Goal: Find specific page/section: Find specific page/section

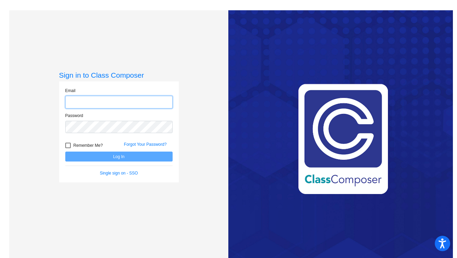
type input "nzitur@stpeterschools.org"
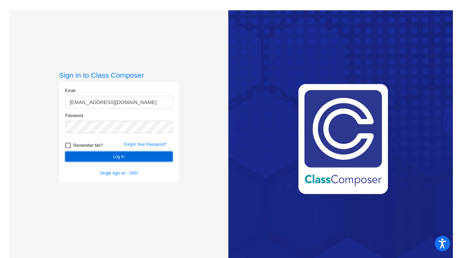
click at [157, 158] on button "Log In" at bounding box center [118, 157] width 107 height 10
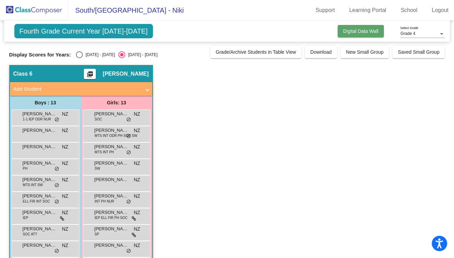
click at [351, 29] on span "Digital Data Wall" at bounding box center [360, 30] width 35 height 5
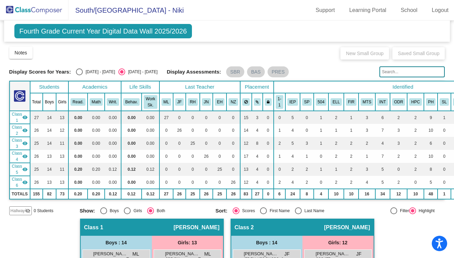
click at [79, 70] on div "Select an option" at bounding box center [79, 71] width 7 height 7
click at [79, 75] on input "[DATE] - [DATE]" at bounding box center [79, 75] width 0 height 0
radio input "true"
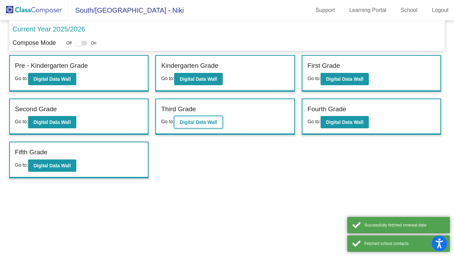
click at [204, 121] on b "Digital Data Wall" at bounding box center [198, 121] width 37 height 5
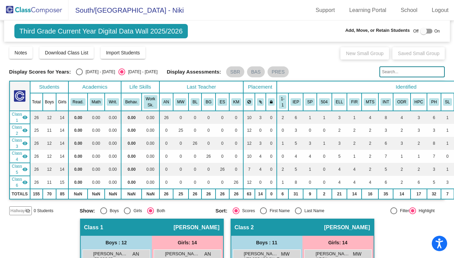
click at [79, 73] on div "Select an option" at bounding box center [79, 71] width 7 height 7
click at [79, 75] on input "[DATE] - [DATE]" at bounding box center [79, 75] width 0 height 0
radio input "true"
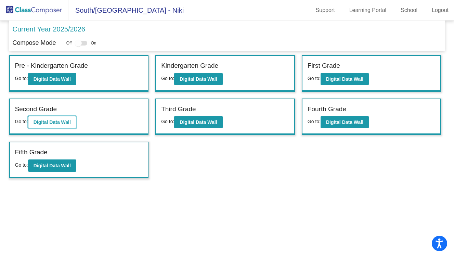
click at [54, 126] on button "Digital Data Wall" at bounding box center [52, 122] width 48 height 12
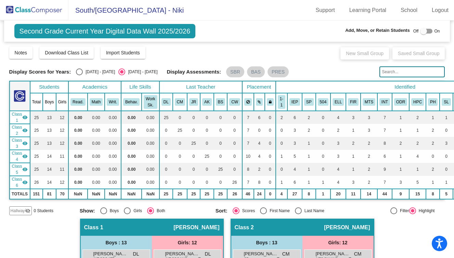
click at [79, 70] on div "Select an option" at bounding box center [79, 71] width 7 height 7
click at [79, 75] on input "[DATE] - [DATE]" at bounding box center [79, 75] width 0 height 0
radio input "true"
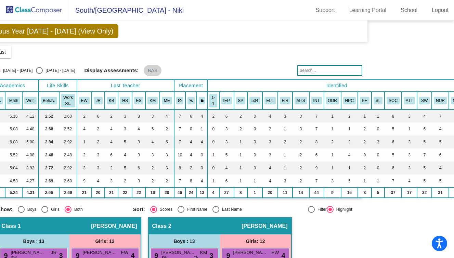
scroll to position [0, 98]
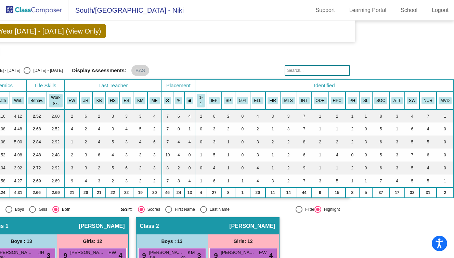
click at [429, 105] on th "NUR" at bounding box center [427, 101] width 17 height 18
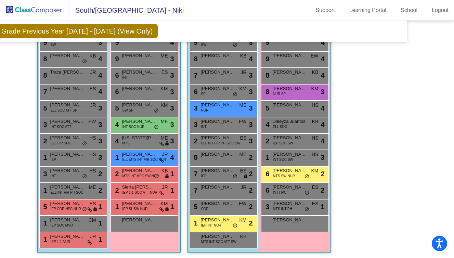
scroll to position [0, 43]
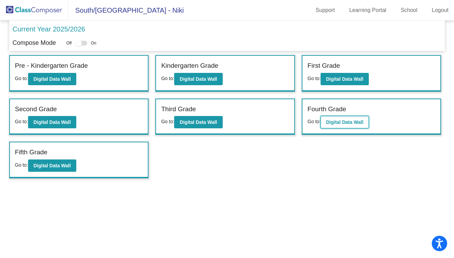
click at [330, 116] on button "Digital Data Wall" at bounding box center [344, 122] width 48 height 12
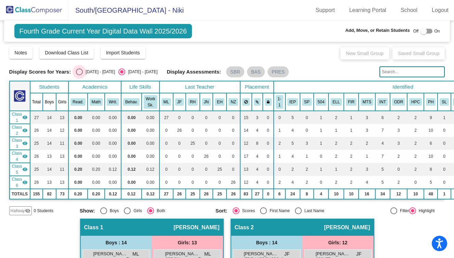
click at [78, 73] on div "Select an option" at bounding box center [79, 71] width 7 height 7
click at [79, 75] on input "[DATE] - [DATE]" at bounding box center [79, 75] width 0 height 0
radio input "true"
